Goal: Information Seeking & Learning: Learn about a topic

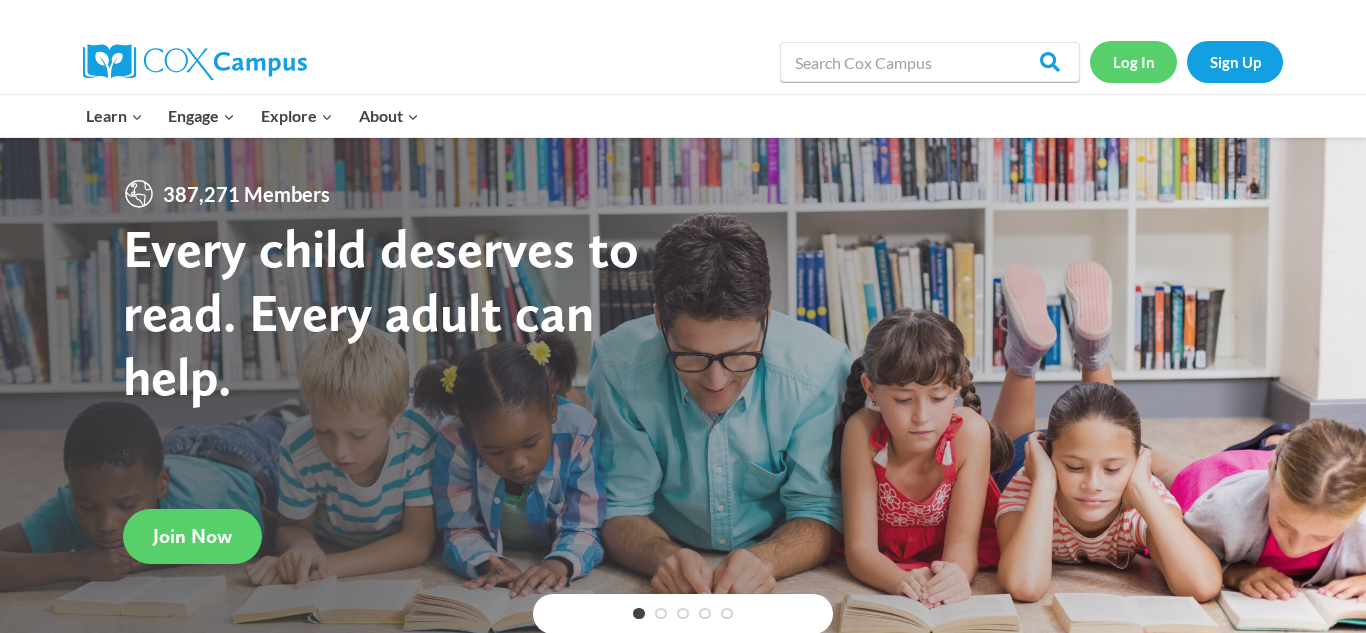
click at [1147, 73] on link "Log In" at bounding box center [1133, 61] width 87 height 41
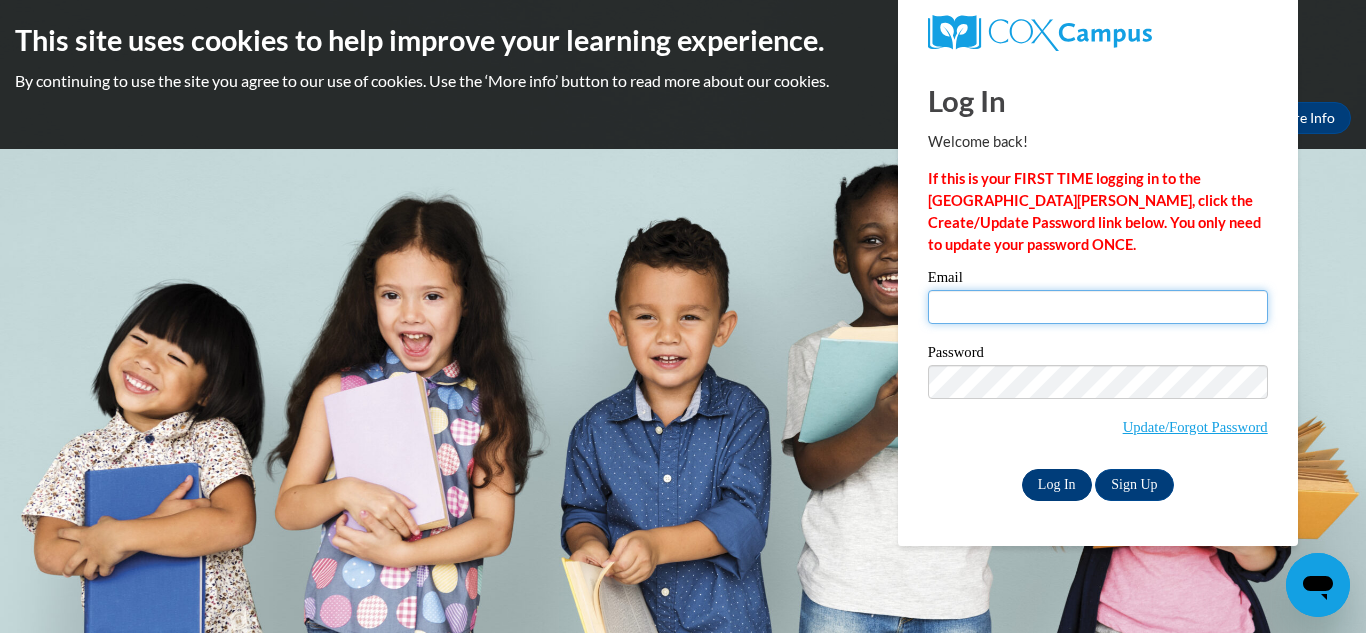
type input "marisabarnes4life@gmail.com"
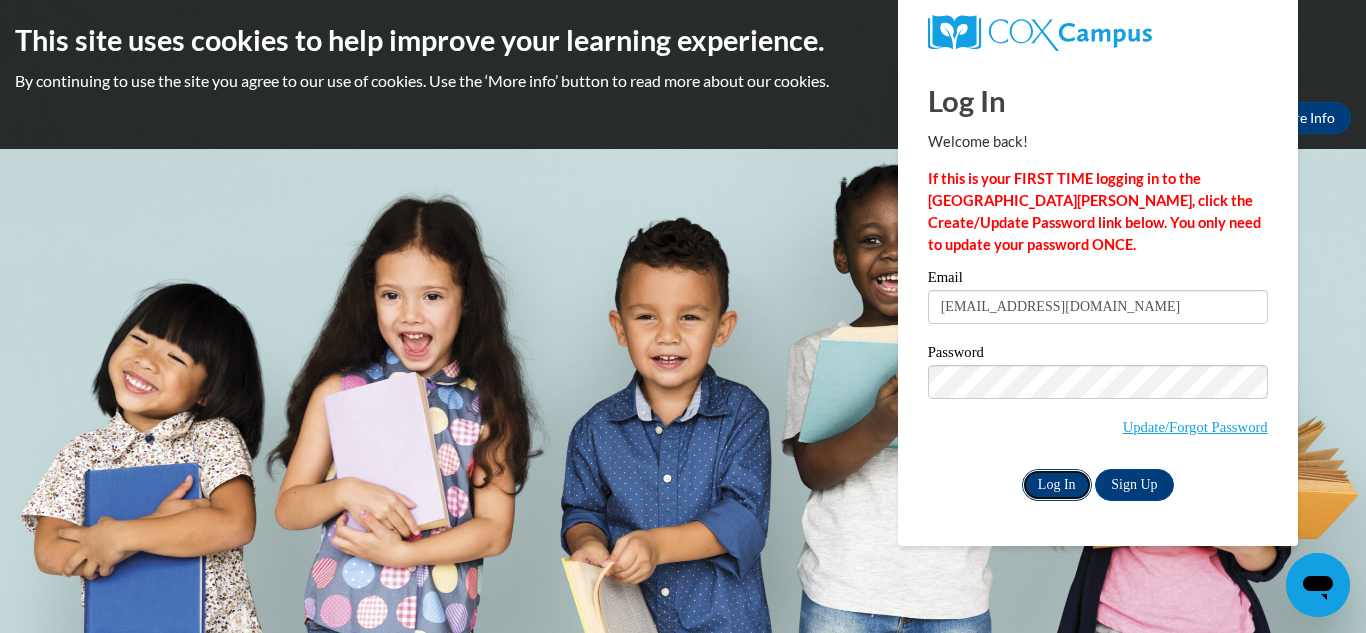
click at [1061, 487] on input "Log In" at bounding box center [1057, 485] width 70 height 32
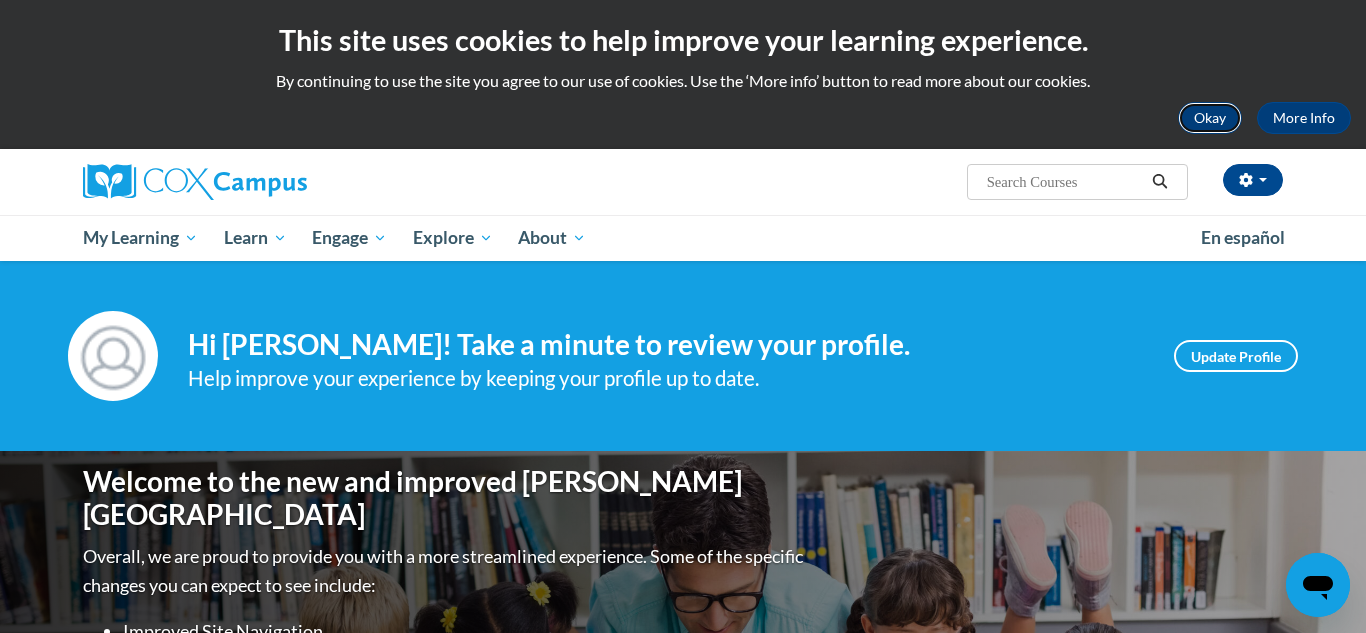
click at [1202, 124] on button "Okay" at bounding box center [1210, 118] width 64 height 32
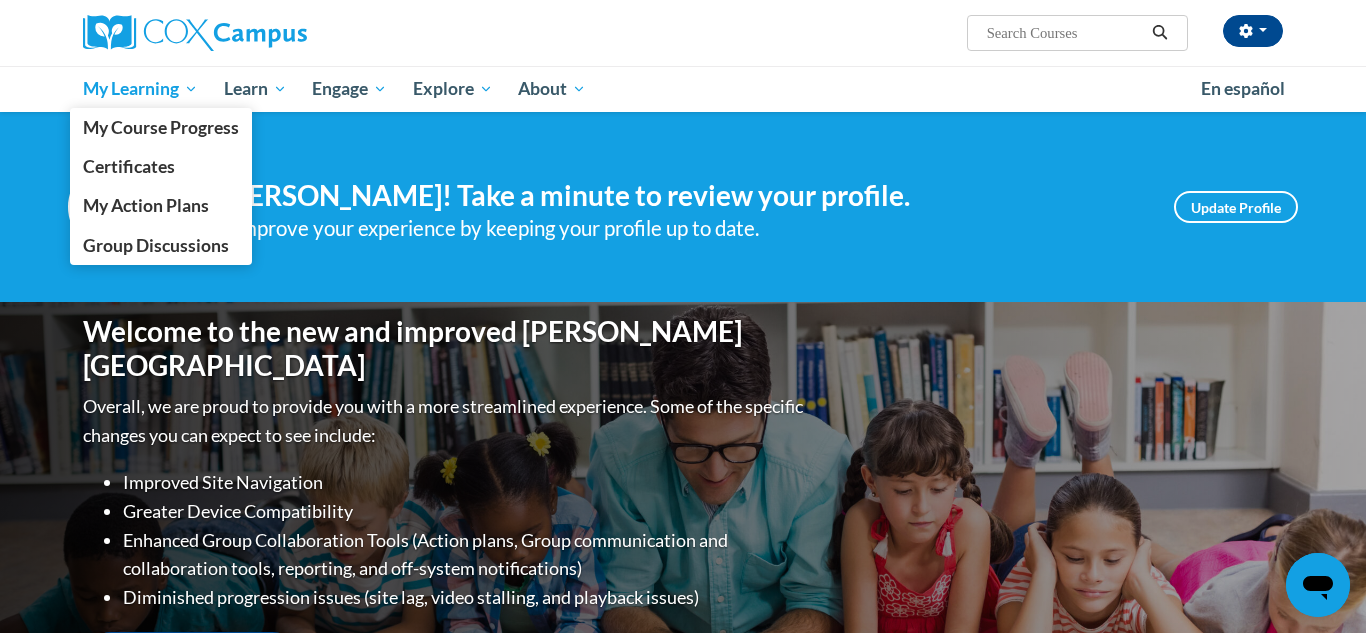
click at [137, 91] on span "My Learning" at bounding box center [140, 89] width 115 height 24
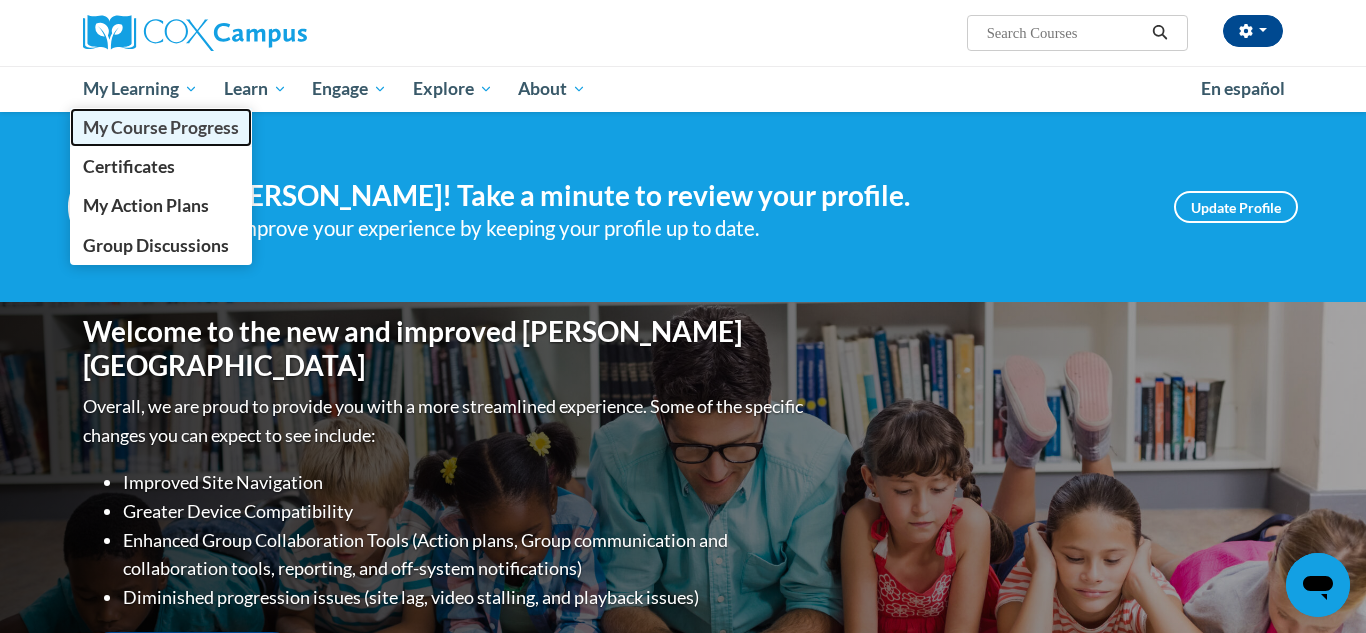
click at [121, 125] on span "My Course Progress" at bounding box center [161, 127] width 156 height 21
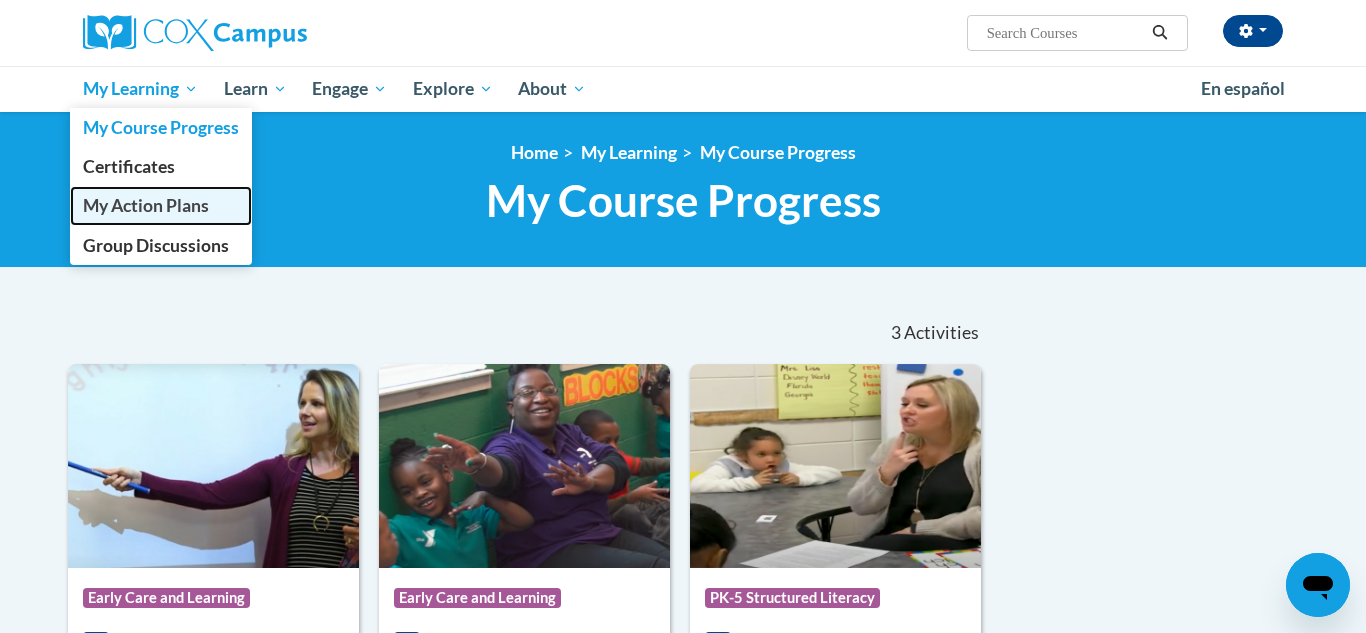
click at [143, 210] on span "My Action Plans" at bounding box center [146, 205] width 126 height 21
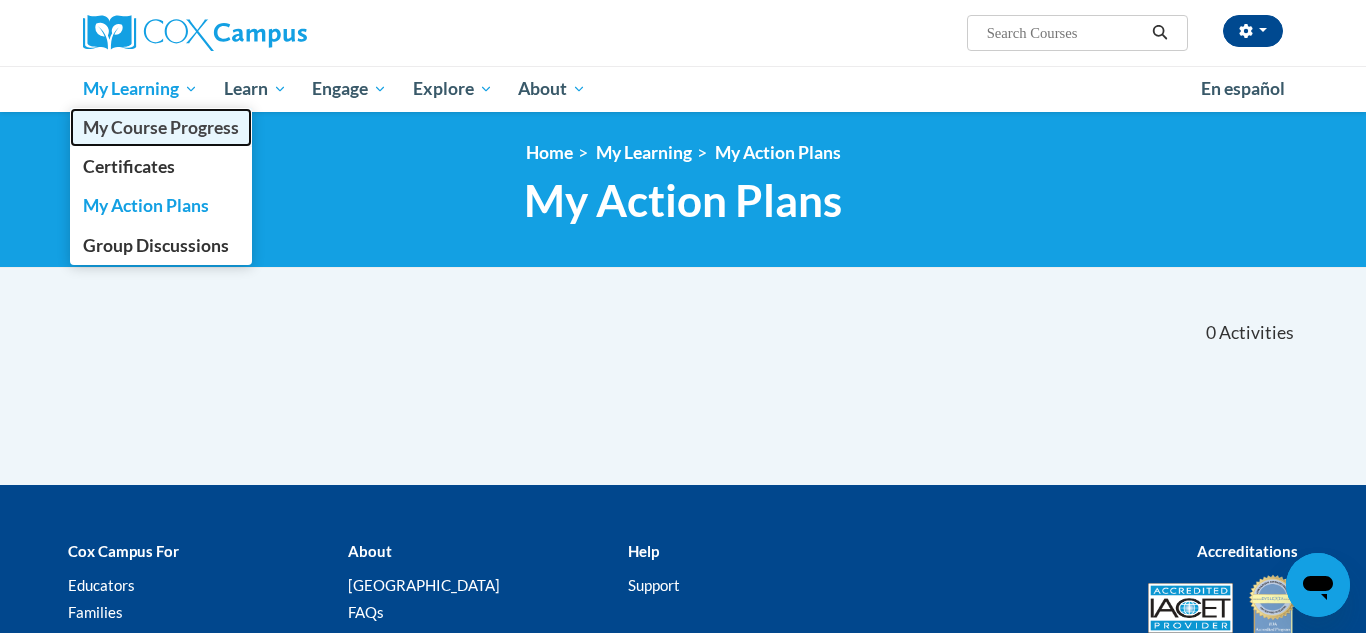
click at [143, 134] on span "My Course Progress" at bounding box center [161, 127] width 156 height 21
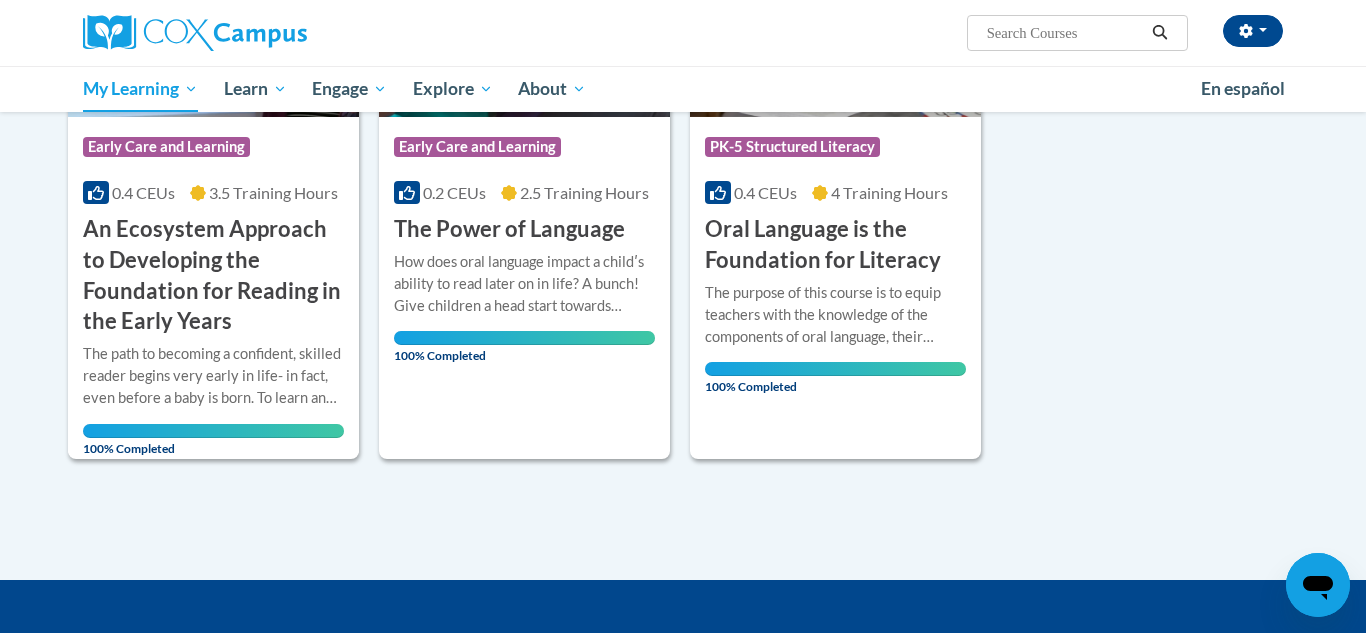
scroll to position [462, 0]
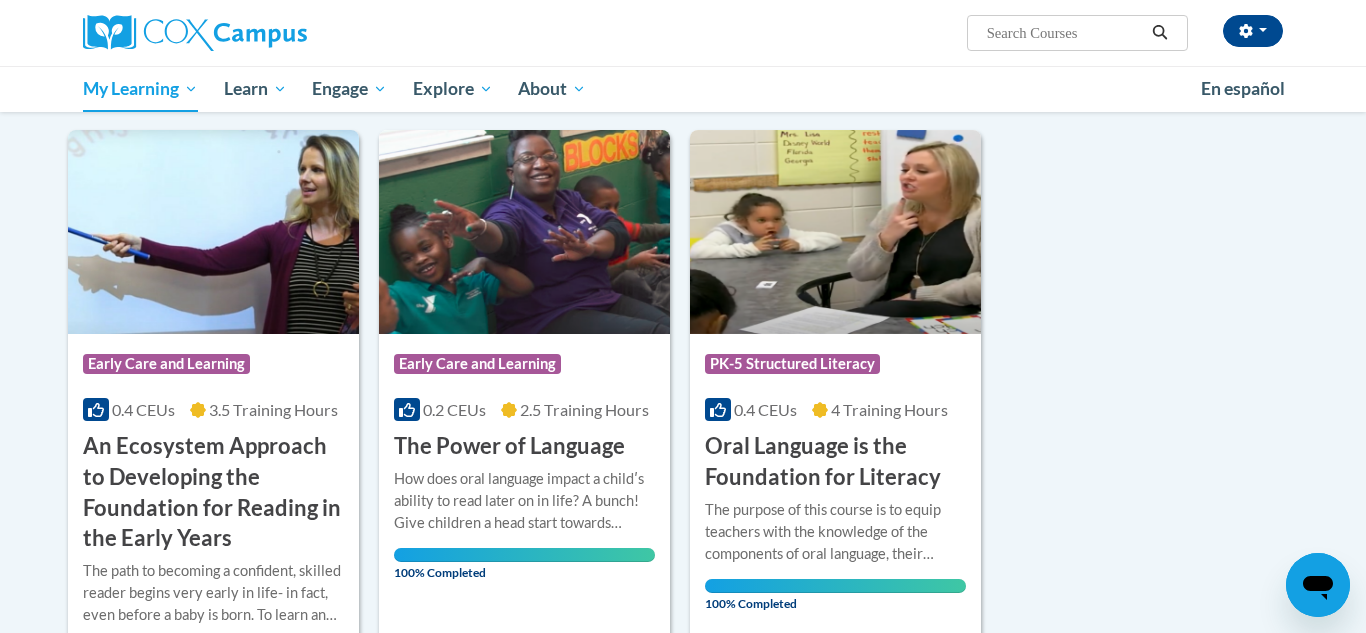
scroll to position [0, 0]
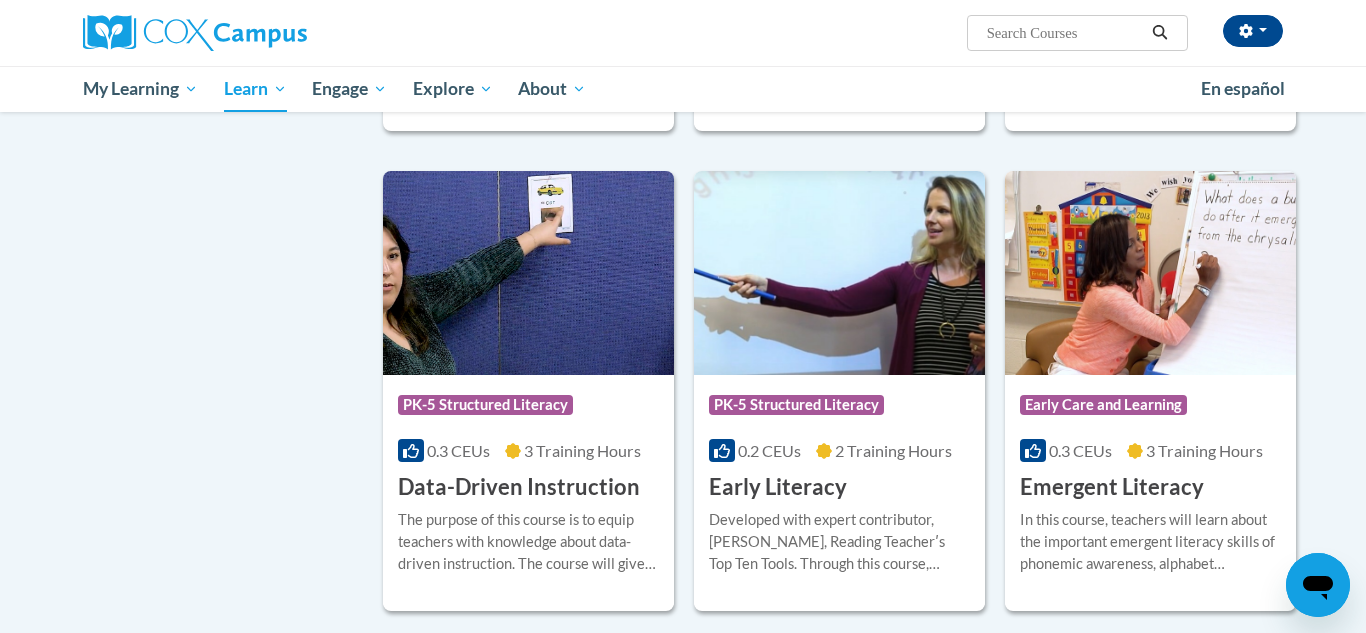
scroll to position [1861, 0]
click at [523, 295] on img at bounding box center [528, 272] width 291 height 204
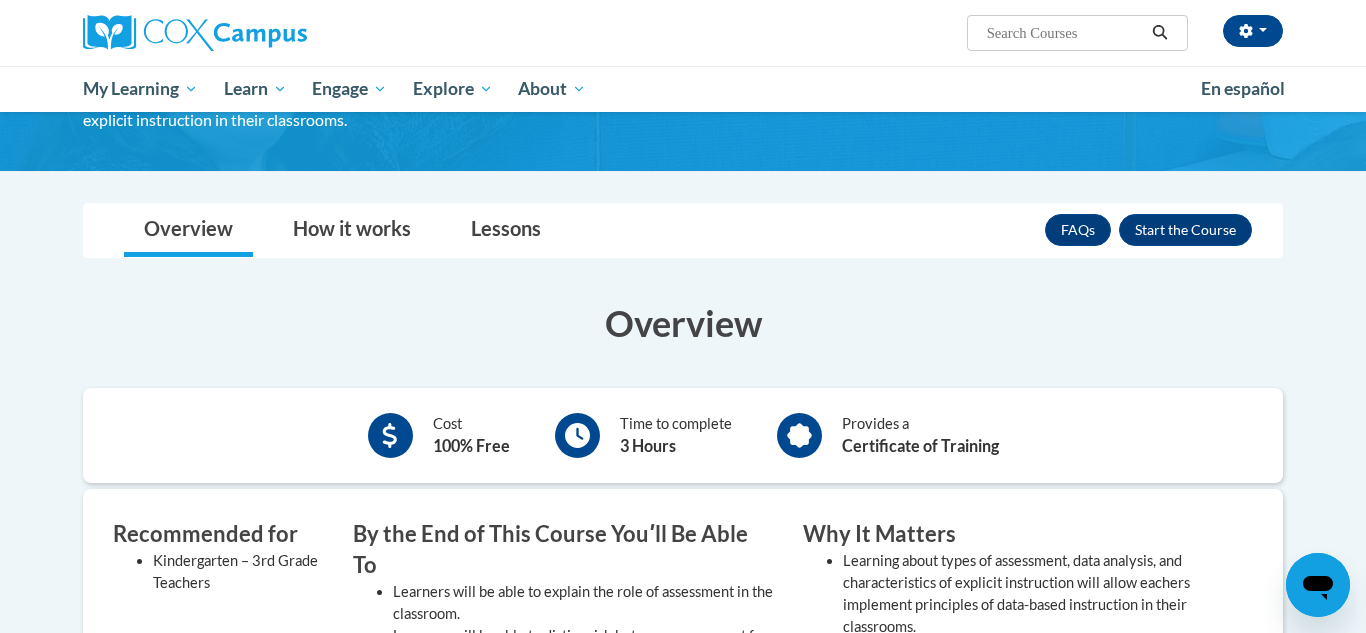
scroll to position [219, 0]
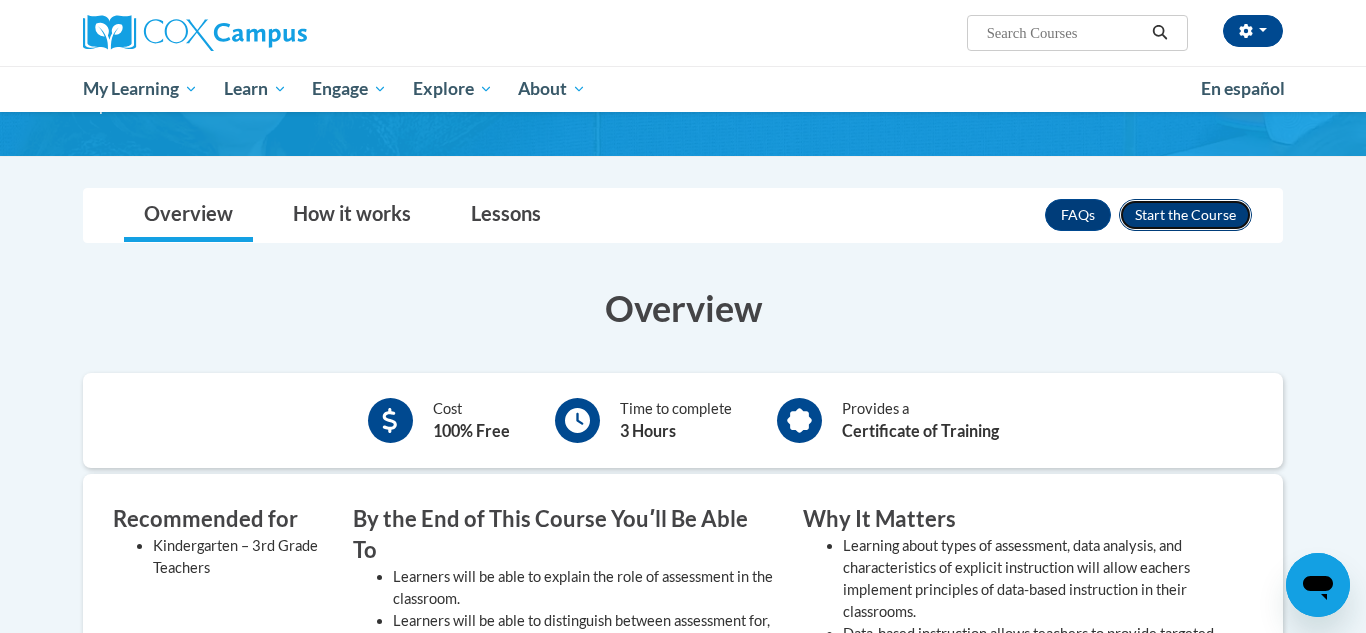
click at [1209, 226] on button "Enroll" at bounding box center [1185, 215] width 133 height 32
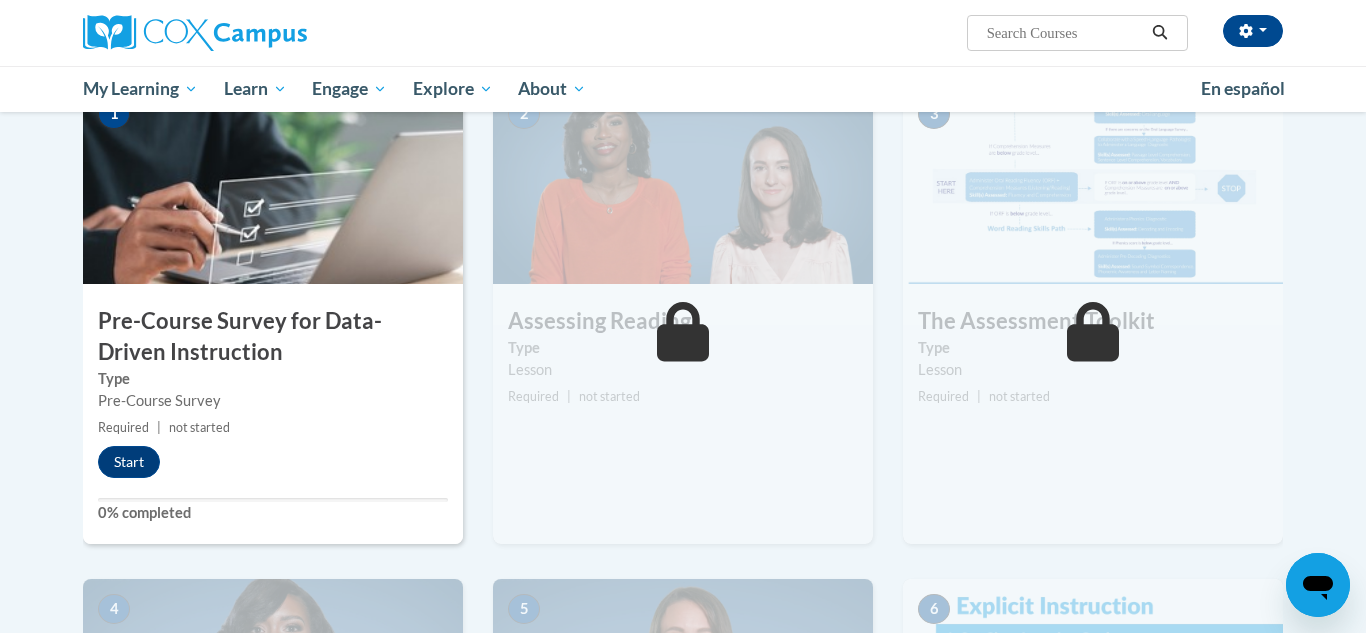
scroll to position [487, 0]
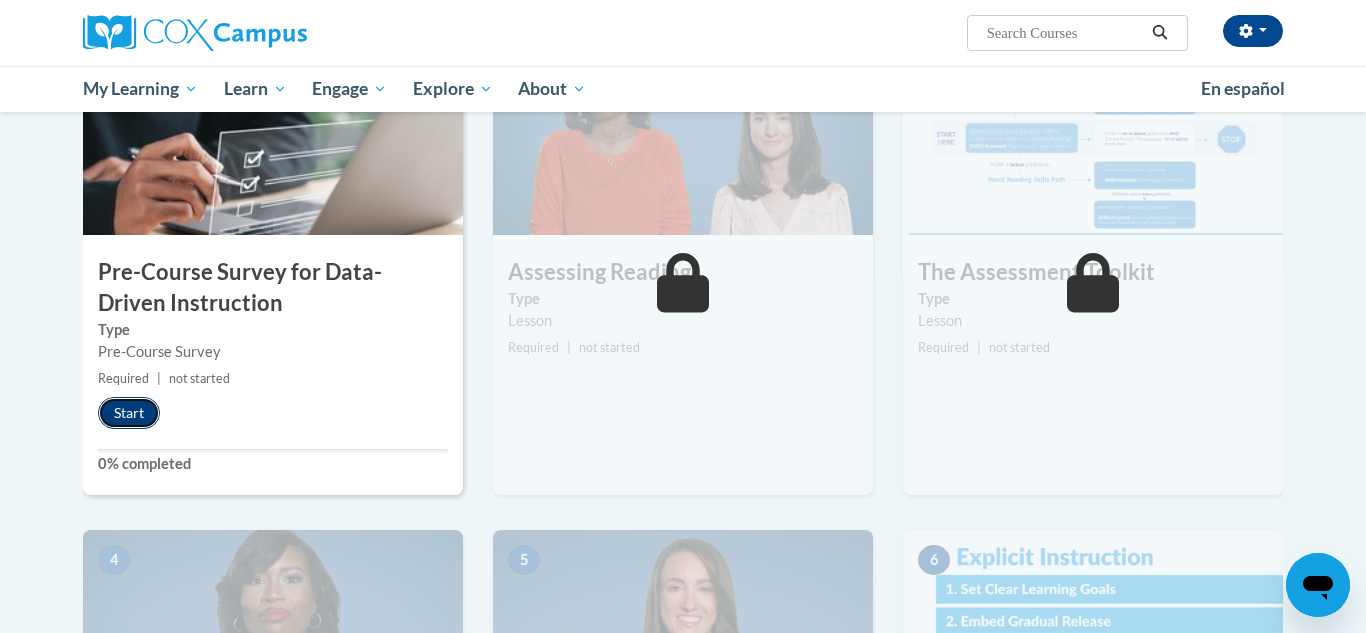
click at [119, 408] on button "Start" at bounding box center [129, 413] width 62 height 32
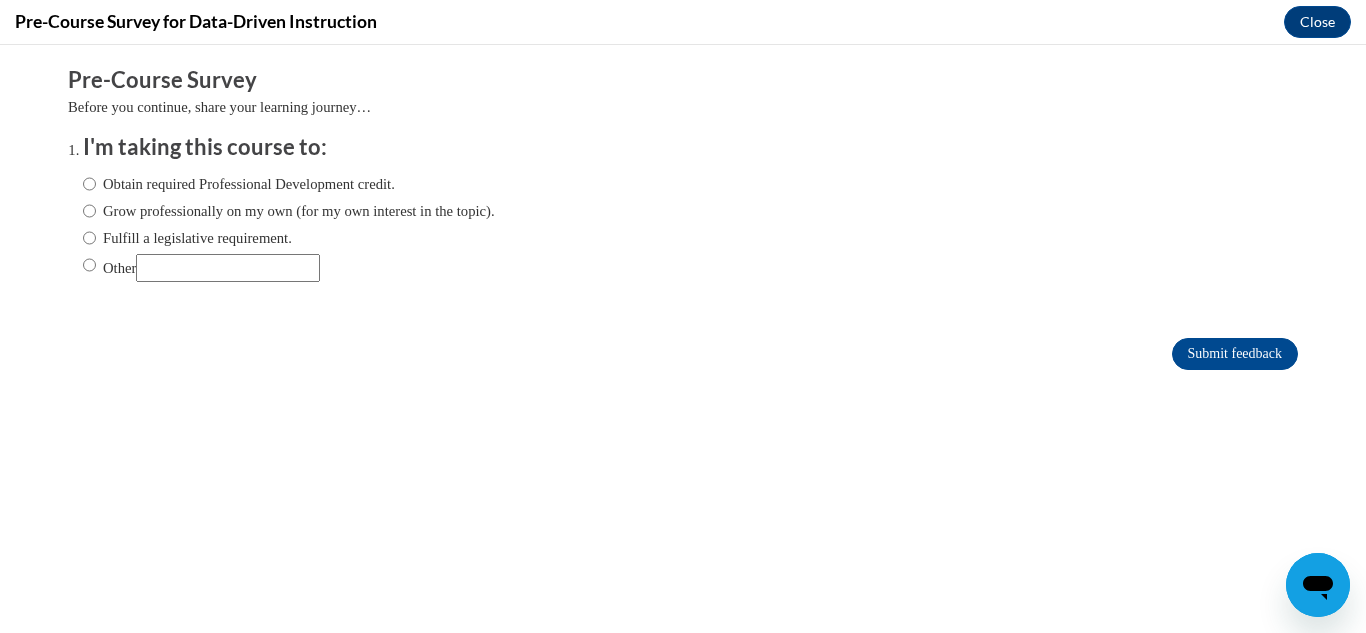
scroll to position [0, 0]
click at [86, 189] on input "Obtain required Professional Development credit." at bounding box center [89, 184] width 13 height 22
radio input "true"
click at [1251, 348] on input "Submit feedback" at bounding box center [1235, 354] width 126 height 32
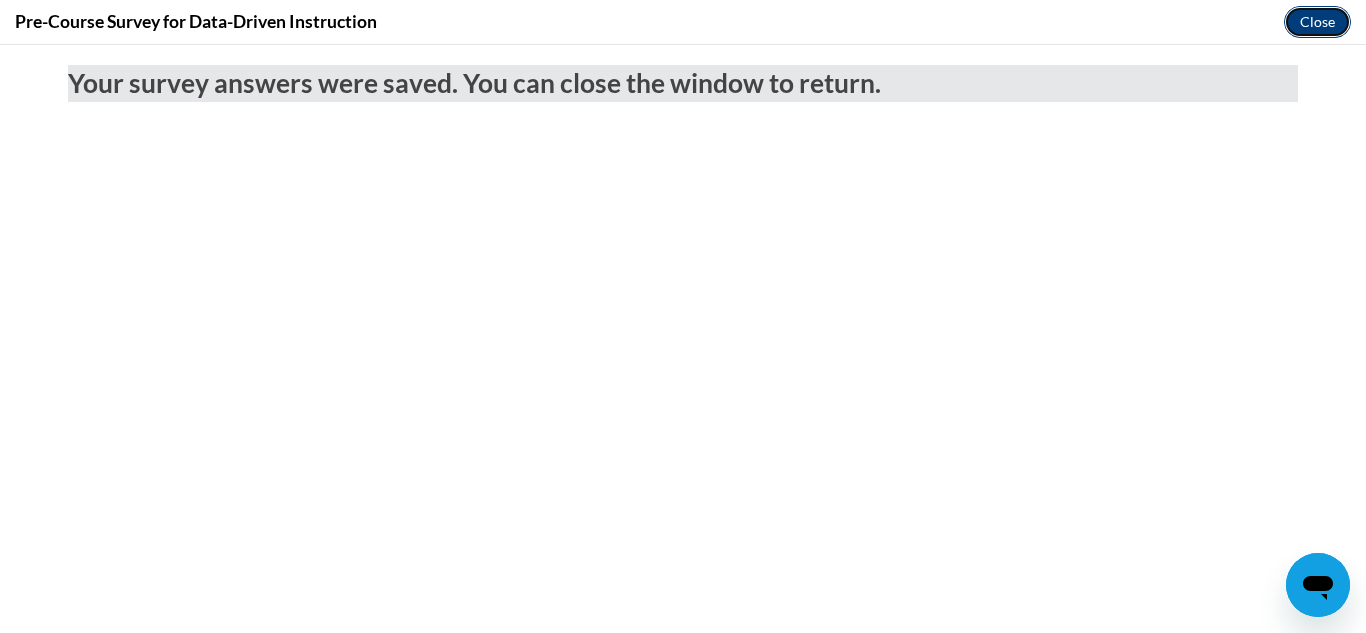
click at [1324, 19] on button "Close" at bounding box center [1317, 22] width 67 height 32
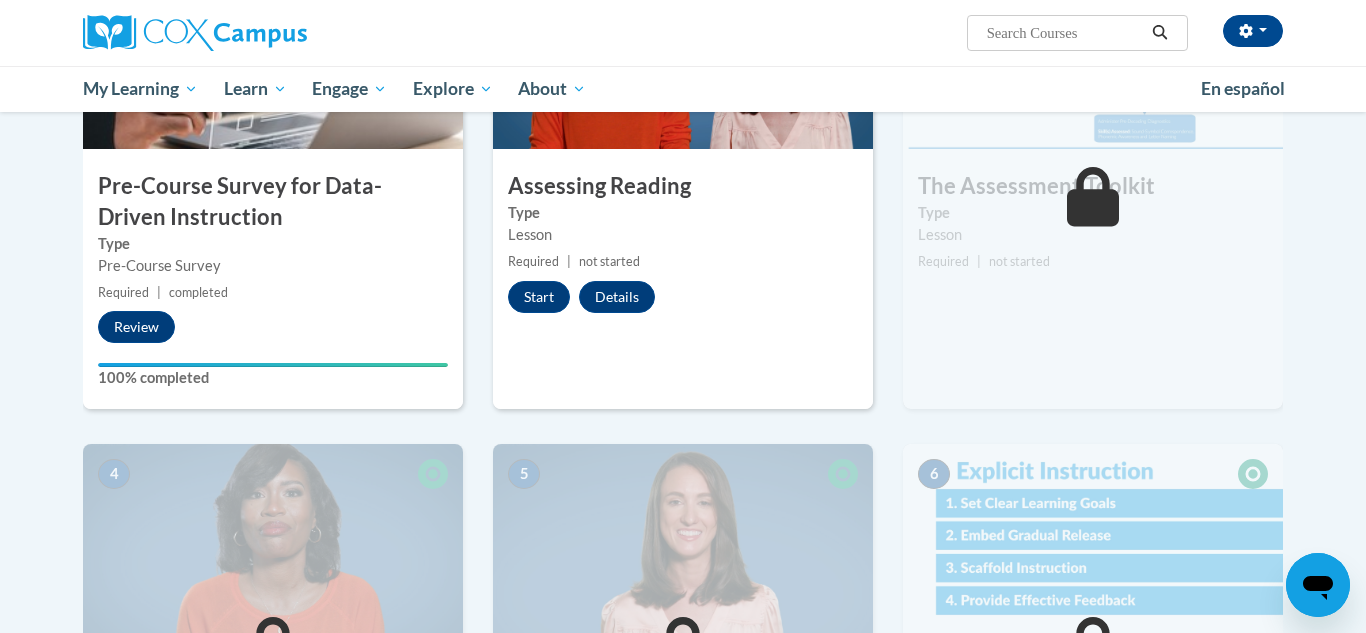
scroll to position [506, 0]
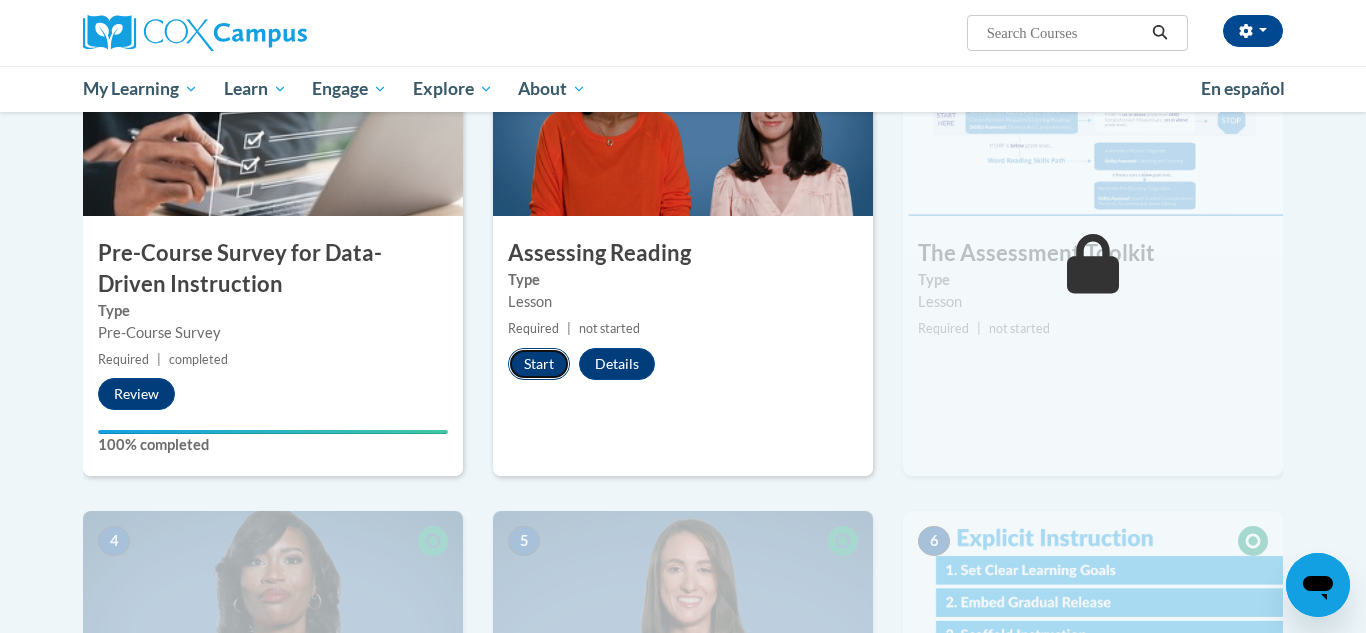
click at [545, 362] on button "Start" at bounding box center [539, 364] width 62 height 32
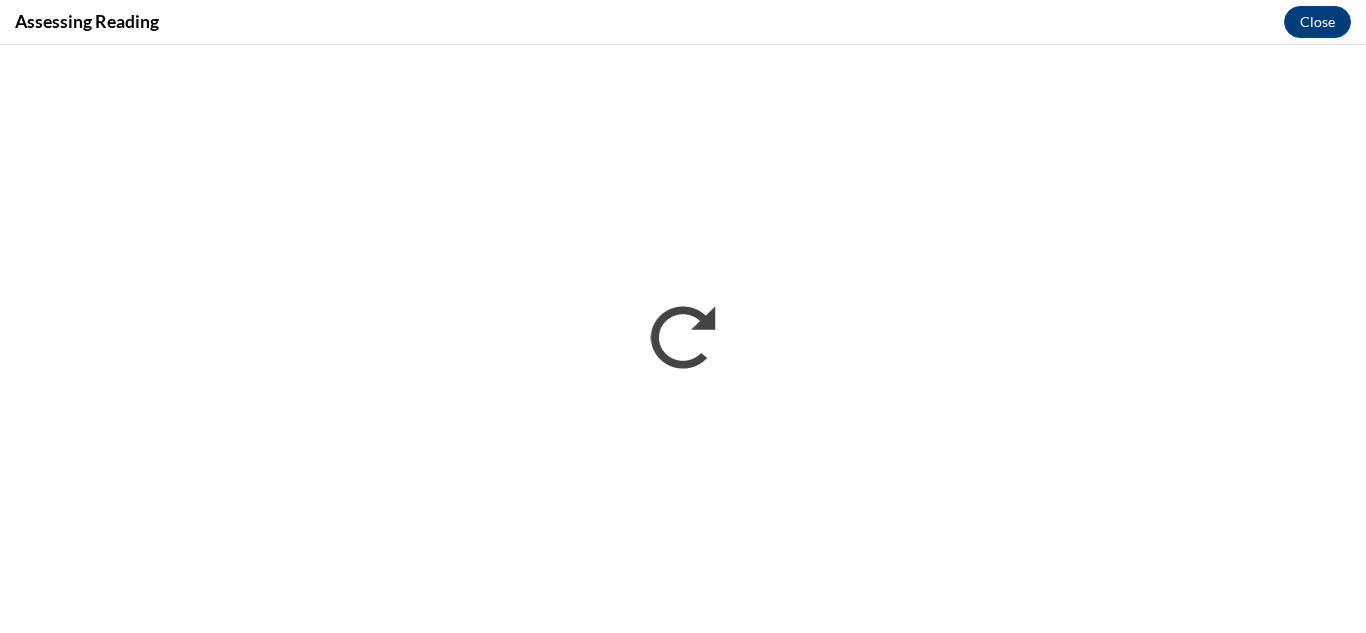
scroll to position [0, 0]
